Goal: Task Accomplishment & Management: Complete application form

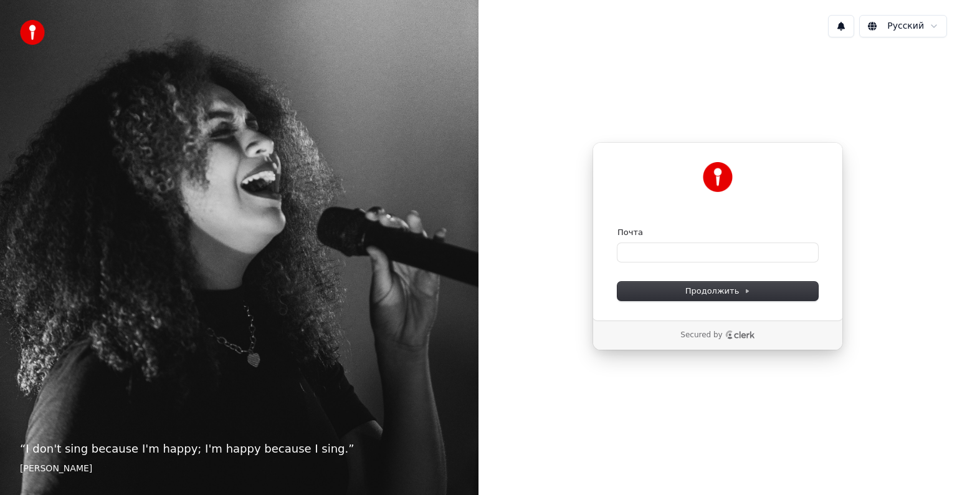
click at [354, 397] on div "“ I don't sing because I'm happy; I'm happy because I sing. ” [PERSON_NAME]" at bounding box center [239, 247] width 478 height 495
click at [25, 35] on img at bounding box center [32, 32] width 25 height 25
click at [171, 216] on div "“ Music is the universal language of mankind. ” [PERSON_NAME]" at bounding box center [239, 247] width 478 height 495
click at [635, 250] on input "Почта" at bounding box center [717, 252] width 201 height 19
click at [668, 292] on button "Продолжить" at bounding box center [717, 291] width 201 height 19
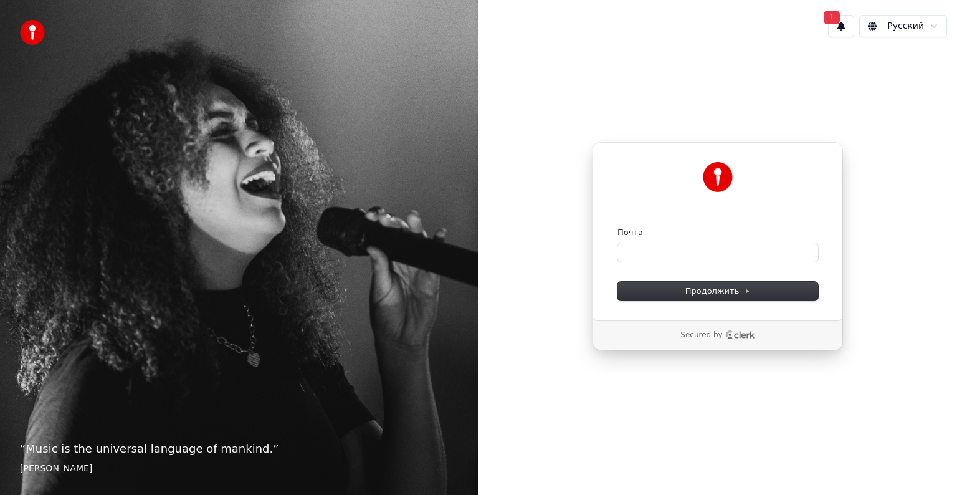
click at [541, 100] on div "Продолжить с помощью Google или Почта Продолжить Secured by" at bounding box center [717, 245] width 478 height 397
